Goal: Task Accomplishment & Management: Manage account settings

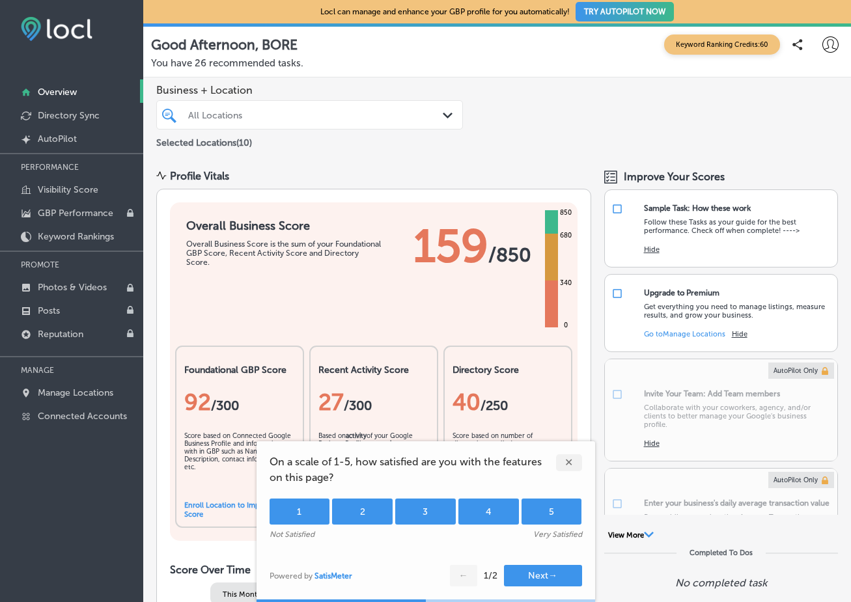
click at [536, 512] on div "5" at bounding box center [551, 512] width 61 height 26
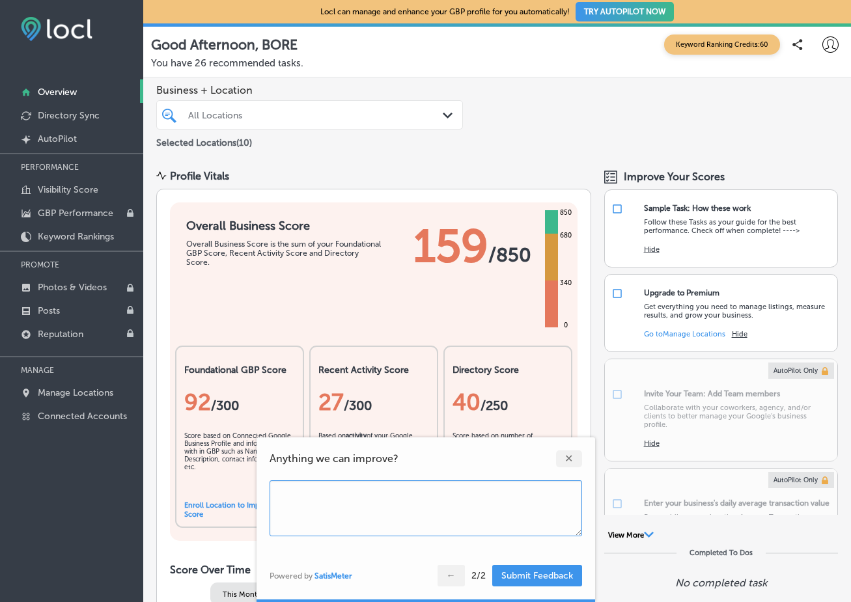
click at [564, 460] on div "✕" at bounding box center [569, 458] width 26 height 17
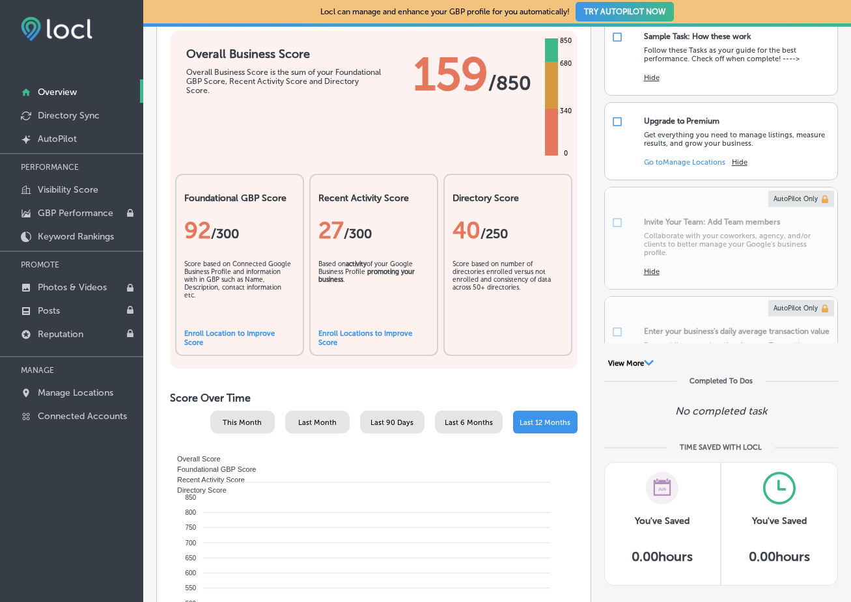
scroll to position [193, 0]
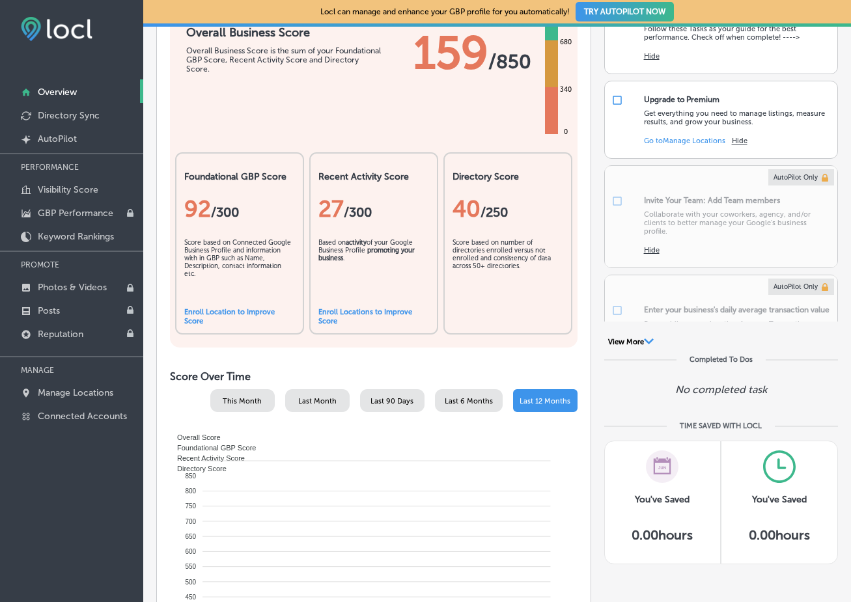
click at [223, 309] on link "Enroll Location to Improve Score" at bounding box center [229, 317] width 90 height 18
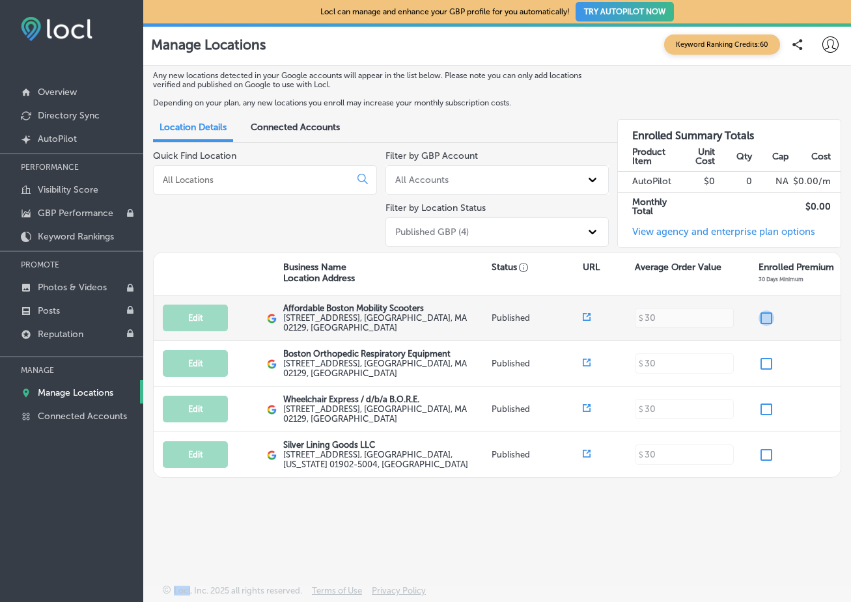
click at [773, 321] on input "checkbox" at bounding box center [766, 318] width 16 height 16
checkbox input "true"
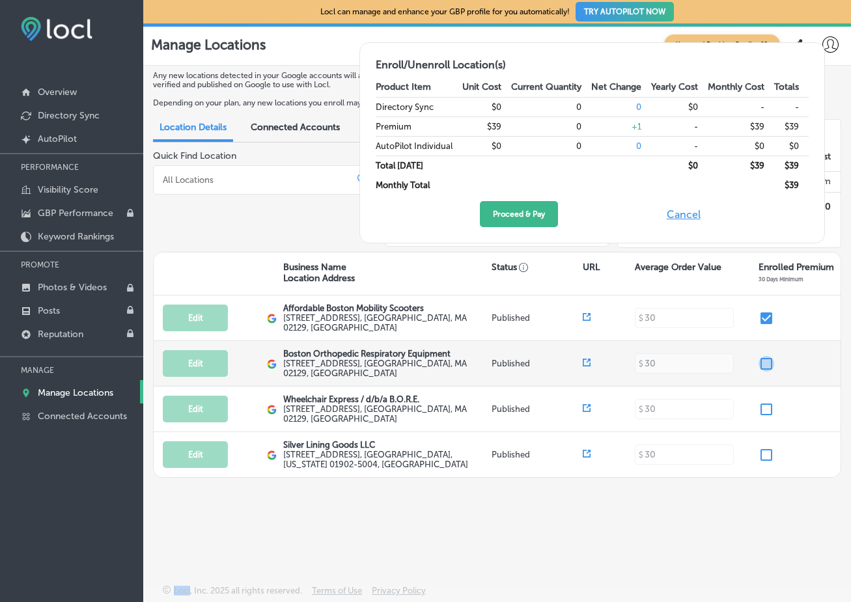
click at [766, 356] on input "checkbox" at bounding box center [766, 364] width 16 height 16
checkbox input "true"
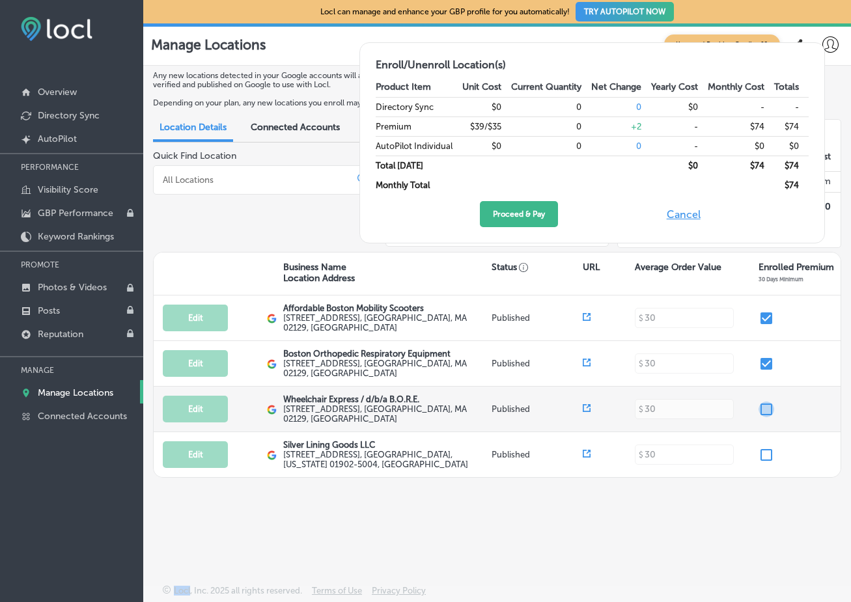
click at [764, 404] on input "checkbox" at bounding box center [766, 410] width 16 height 16
checkbox input "false"
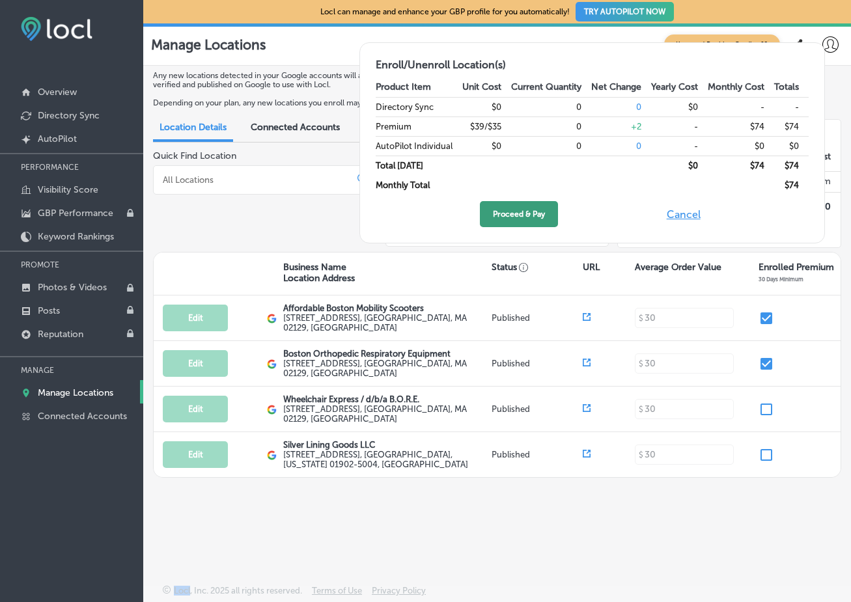
click at [520, 214] on button "Proceed & Pay" at bounding box center [519, 214] width 78 height 26
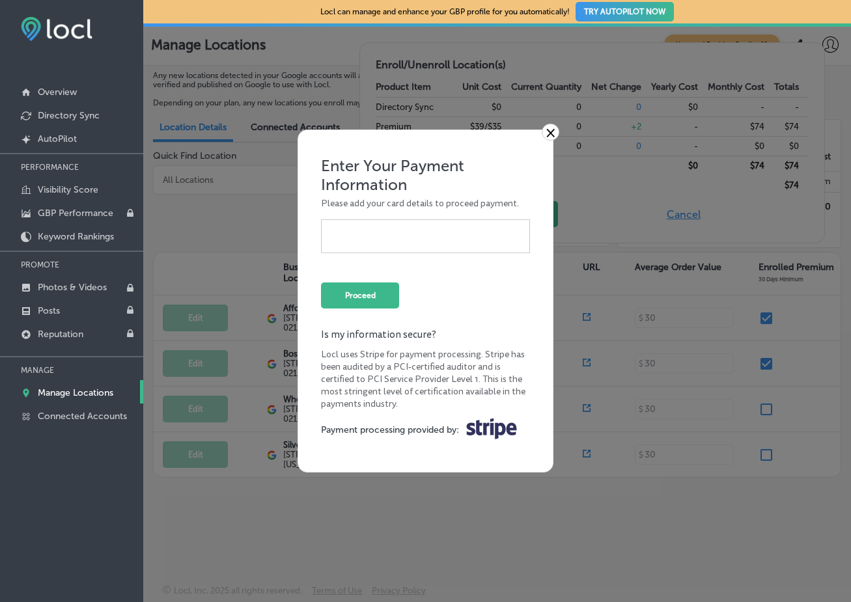
click at [551, 138] on link "×" at bounding box center [551, 132] width 18 height 17
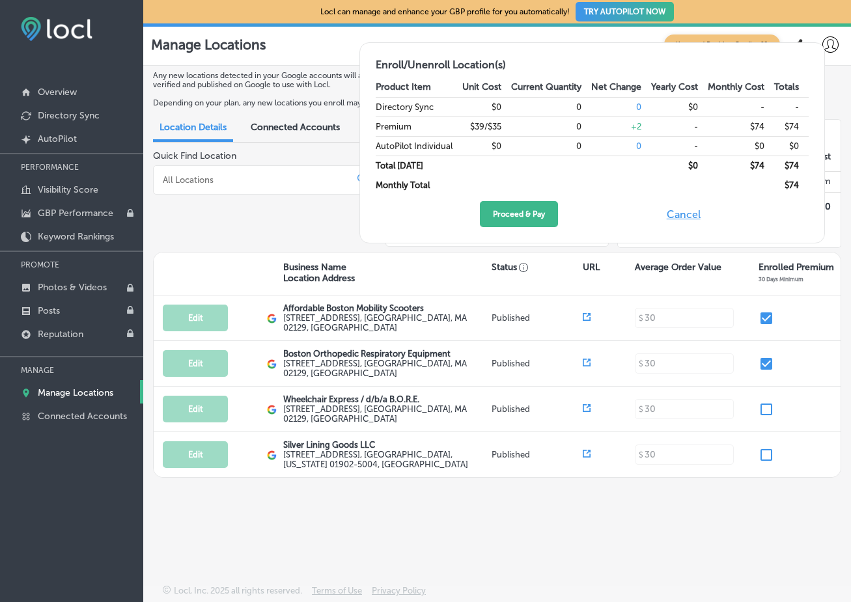
click at [643, 9] on button "TRY AUTOPILOT NOW" at bounding box center [624, 12] width 98 height 20
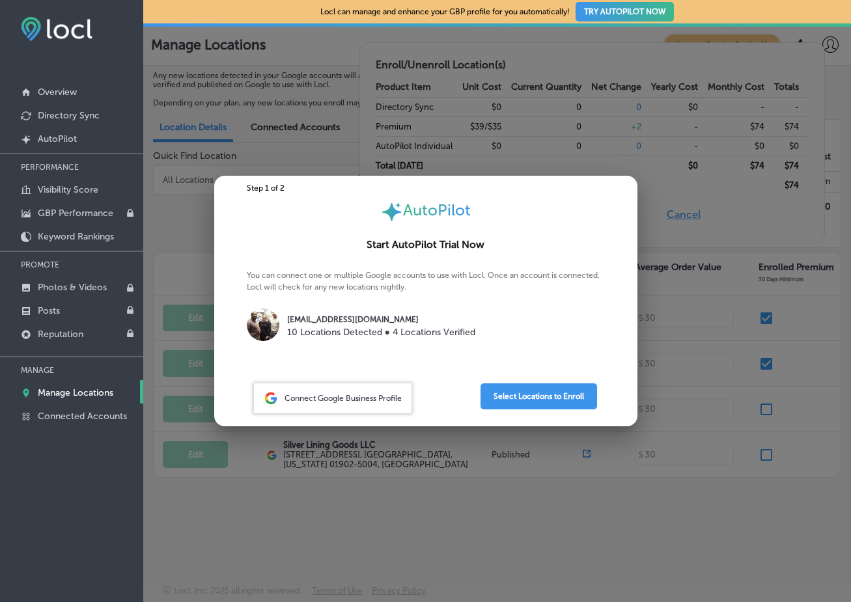
click at [350, 406] on div "Connect Google Business Profile" at bounding box center [333, 398] width 158 height 30
click at [507, 395] on button "Select Locations to Enroll" at bounding box center [538, 396] width 117 height 26
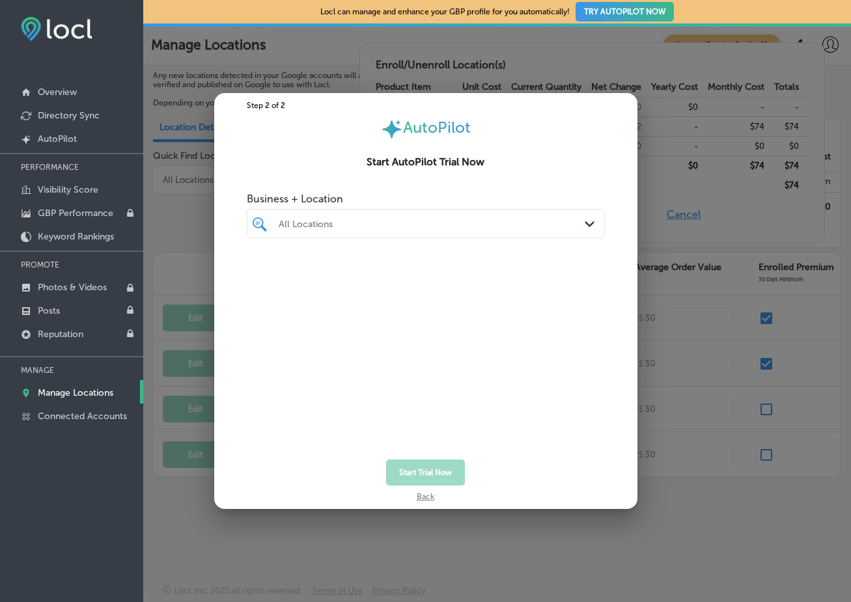
click at [429, 496] on div "Back" at bounding box center [425, 494] width 423 height 16
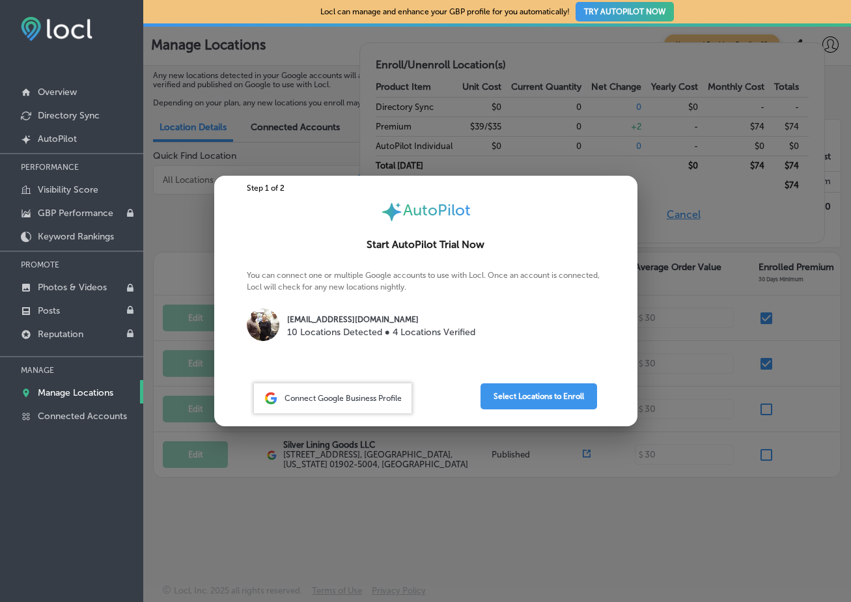
click at [706, 320] on div at bounding box center [425, 301] width 851 height 602
